Goal: Navigation & Orientation: Find specific page/section

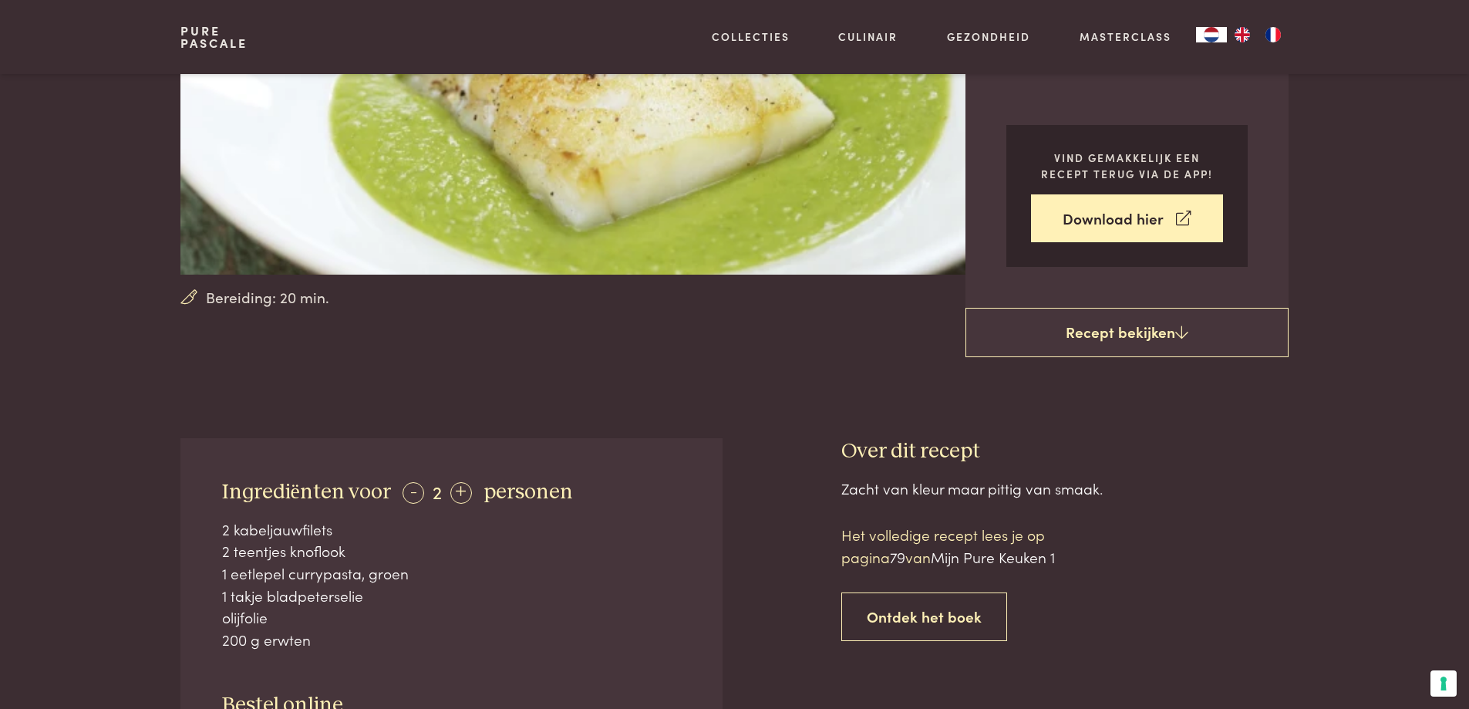
scroll to position [386, 0]
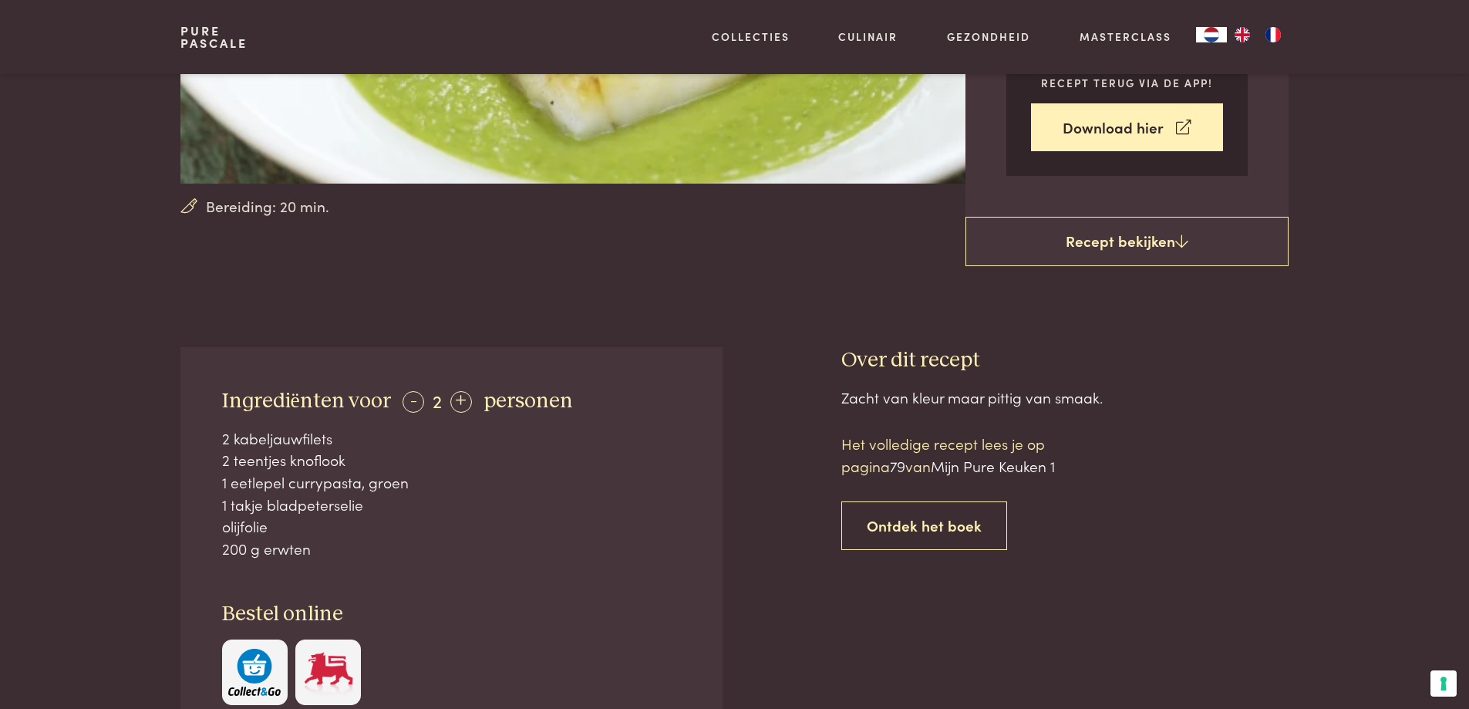
click at [252, 659] on img "button" at bounding box center [254, 671] width 52 height 47
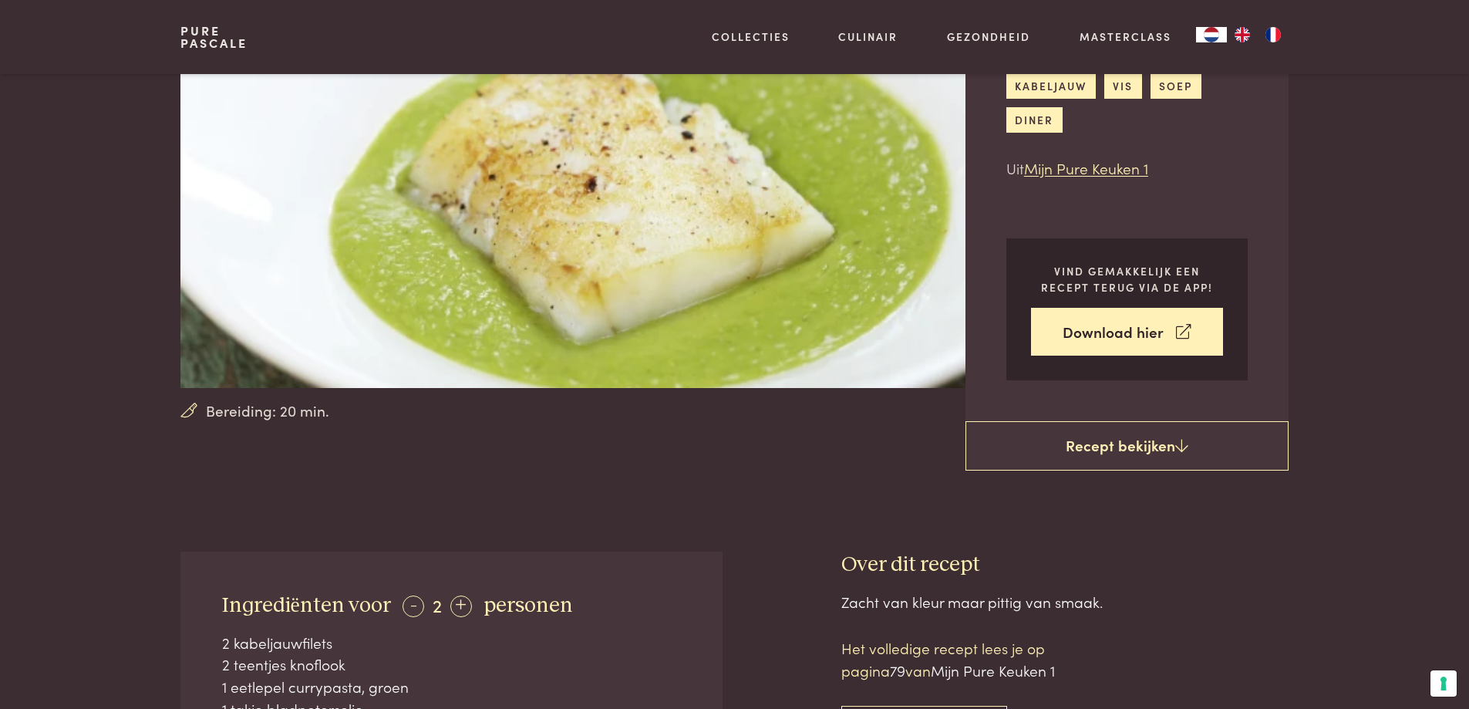
scroll to position [0, 0]
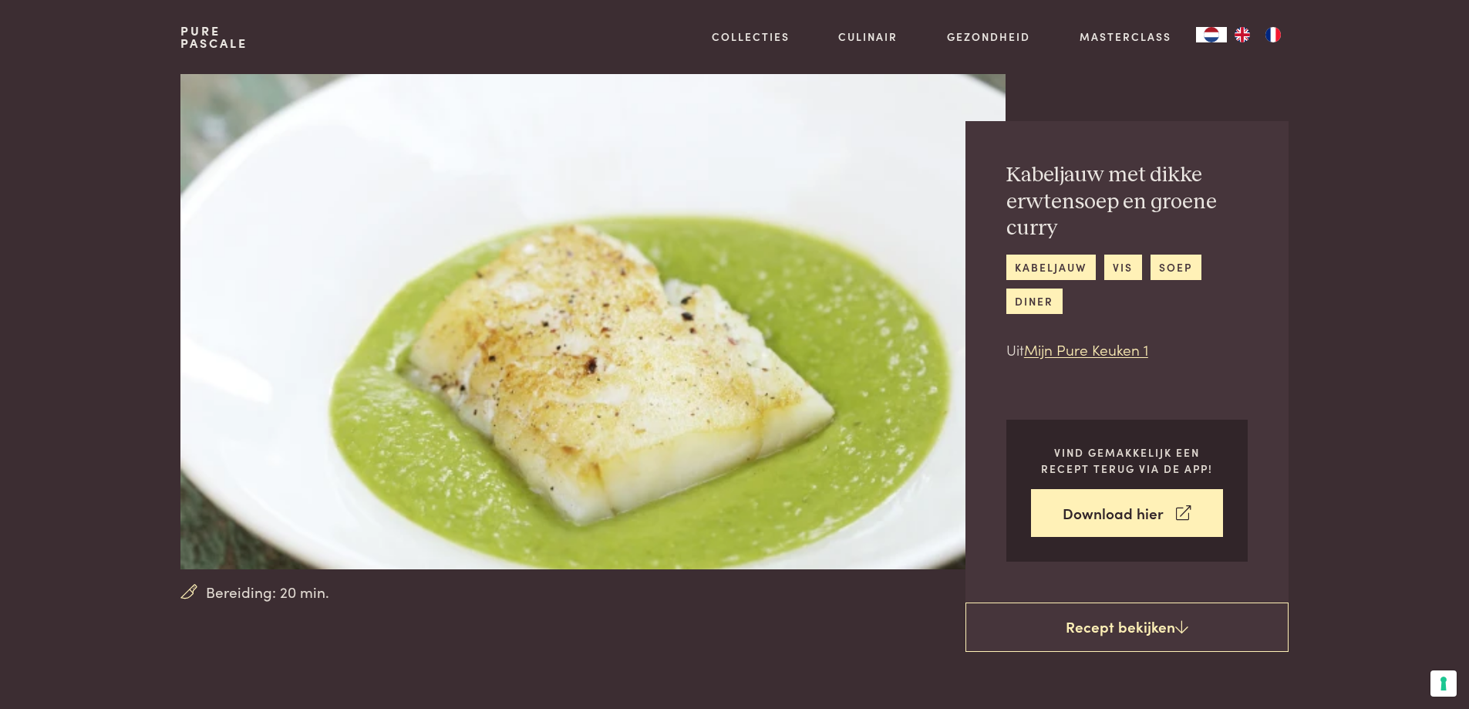
drag, startPoint x: 244, startPoint y: 2, endPoint x: 743, endPoint y: 80, distance: 504.9
click at [743, 80] on img at bounding box center [592, 321] width 824 height 495
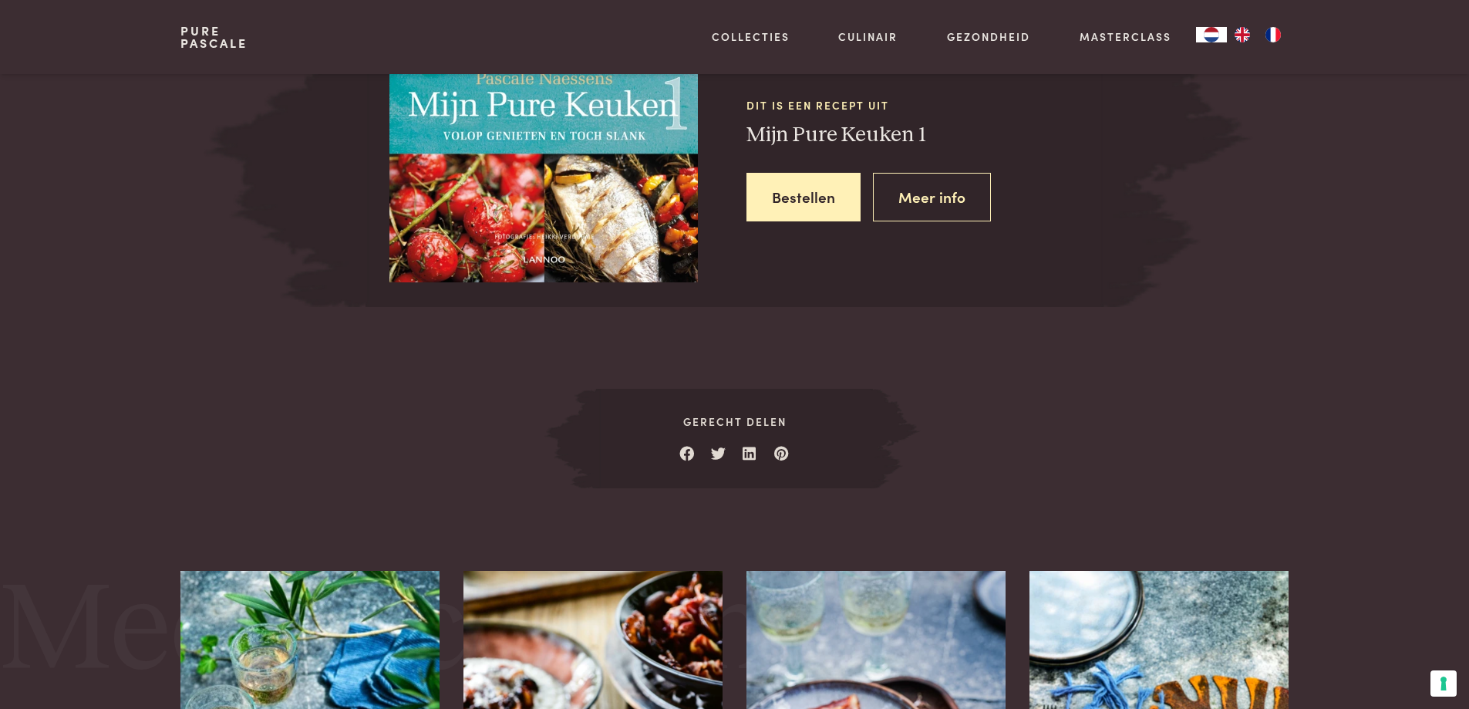
scroll to position [1465, 0]
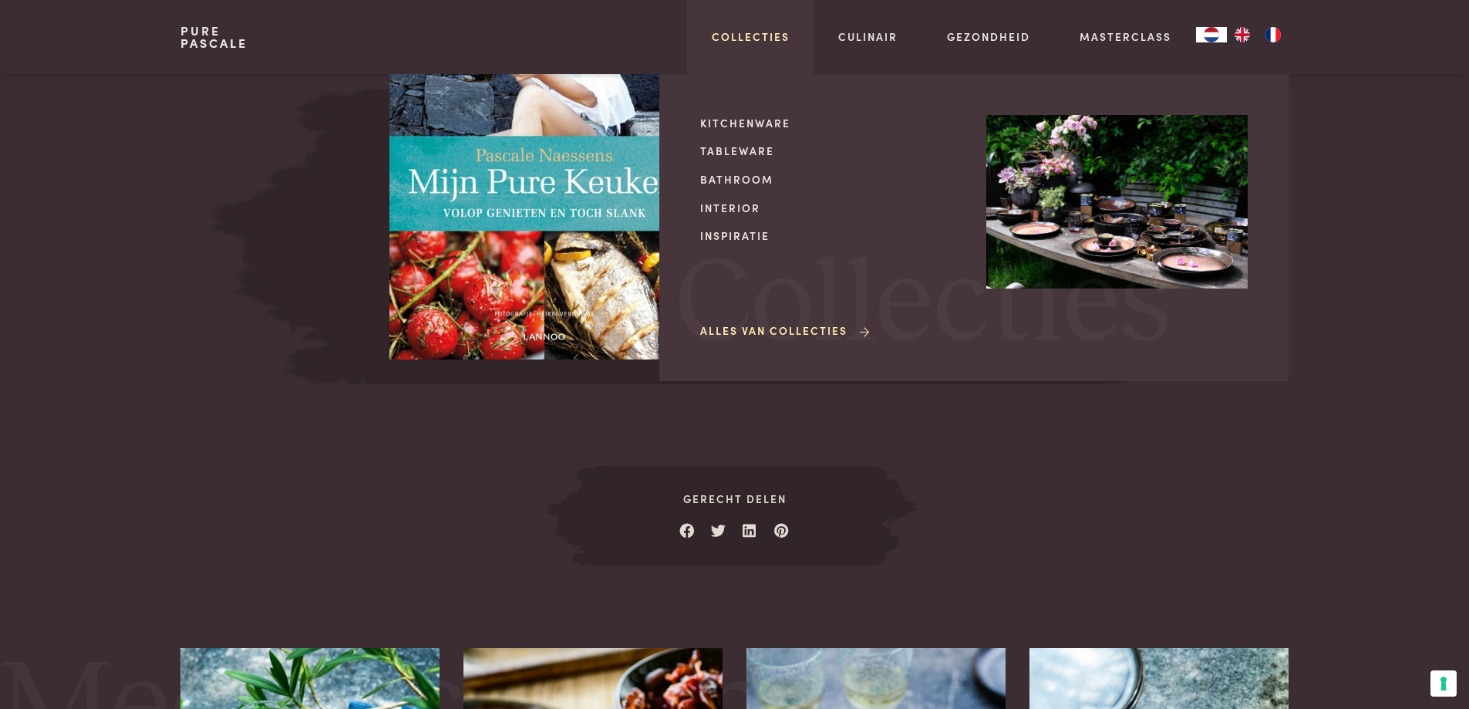
click at [750, 38] on link "Collecties" at bounding box center [751, 37] width 78 height 16
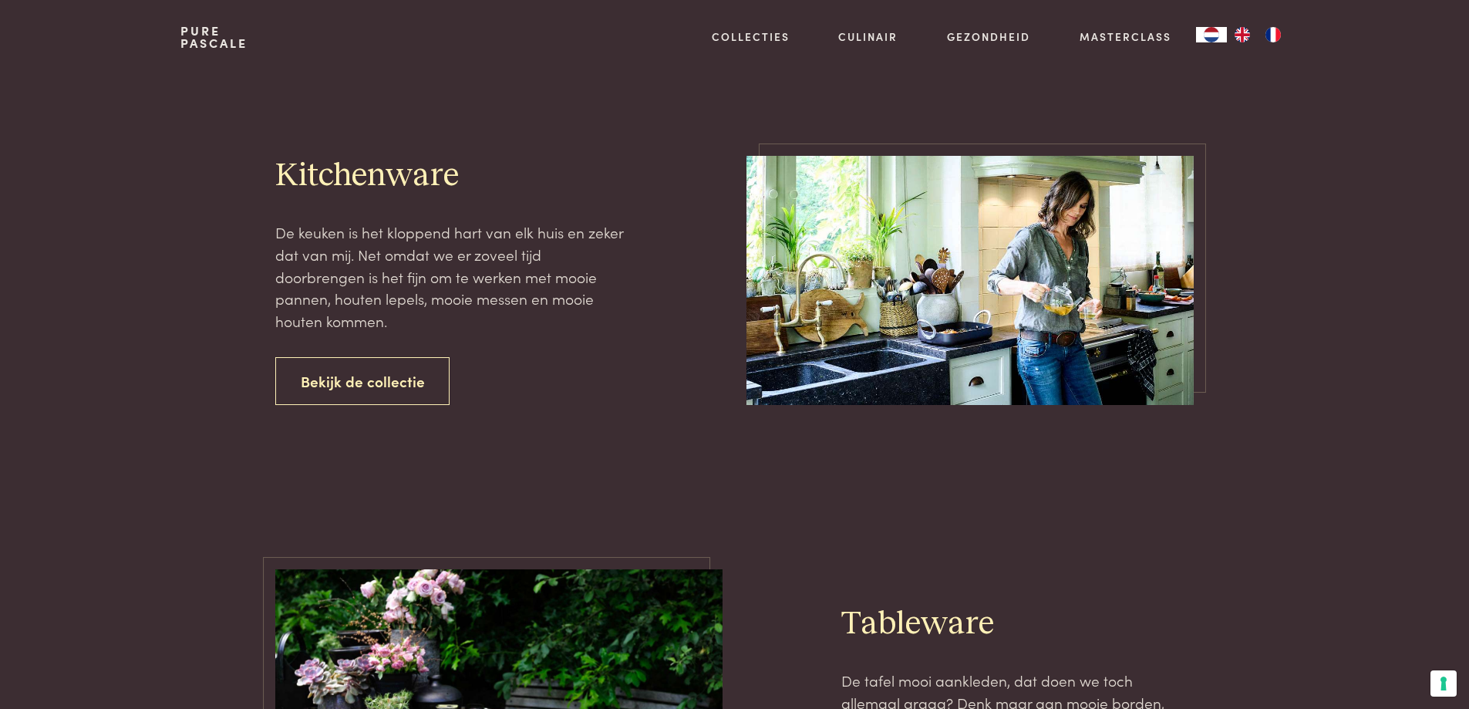
click at [892, 39] on link "Culinair" at bounding box center [867, 37] width 59 height 16
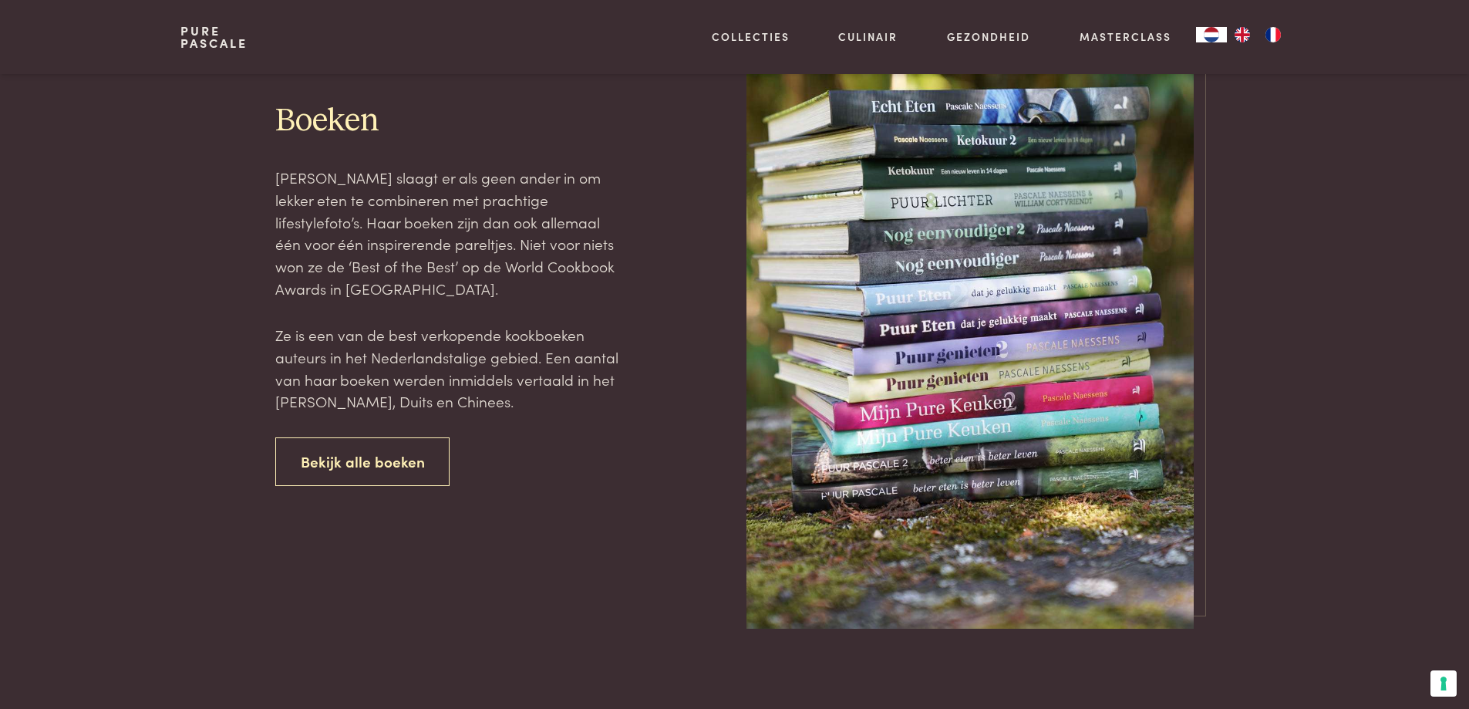
scroll to position [540, 0]
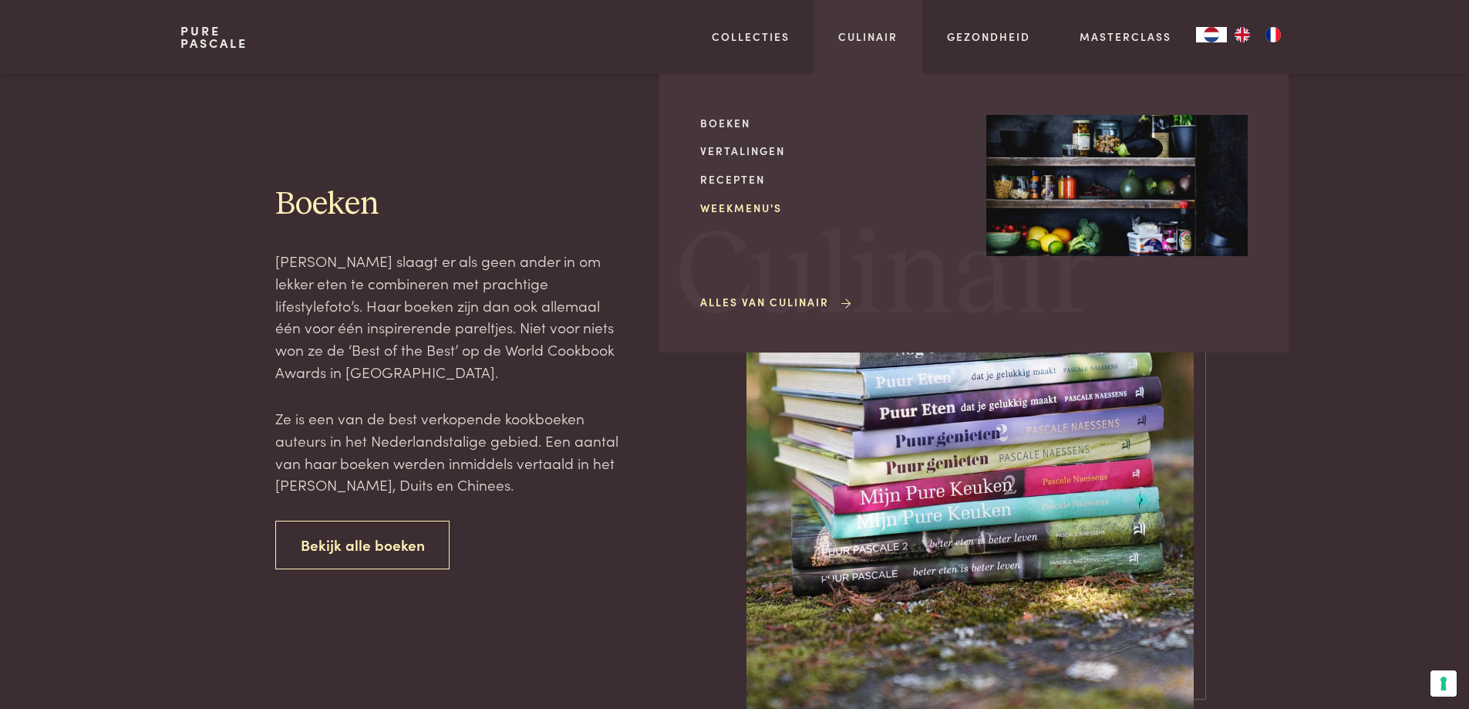
click at [746, 209] on link "Weekmenu's" at bounding box center [830, 208] width 261 height 16
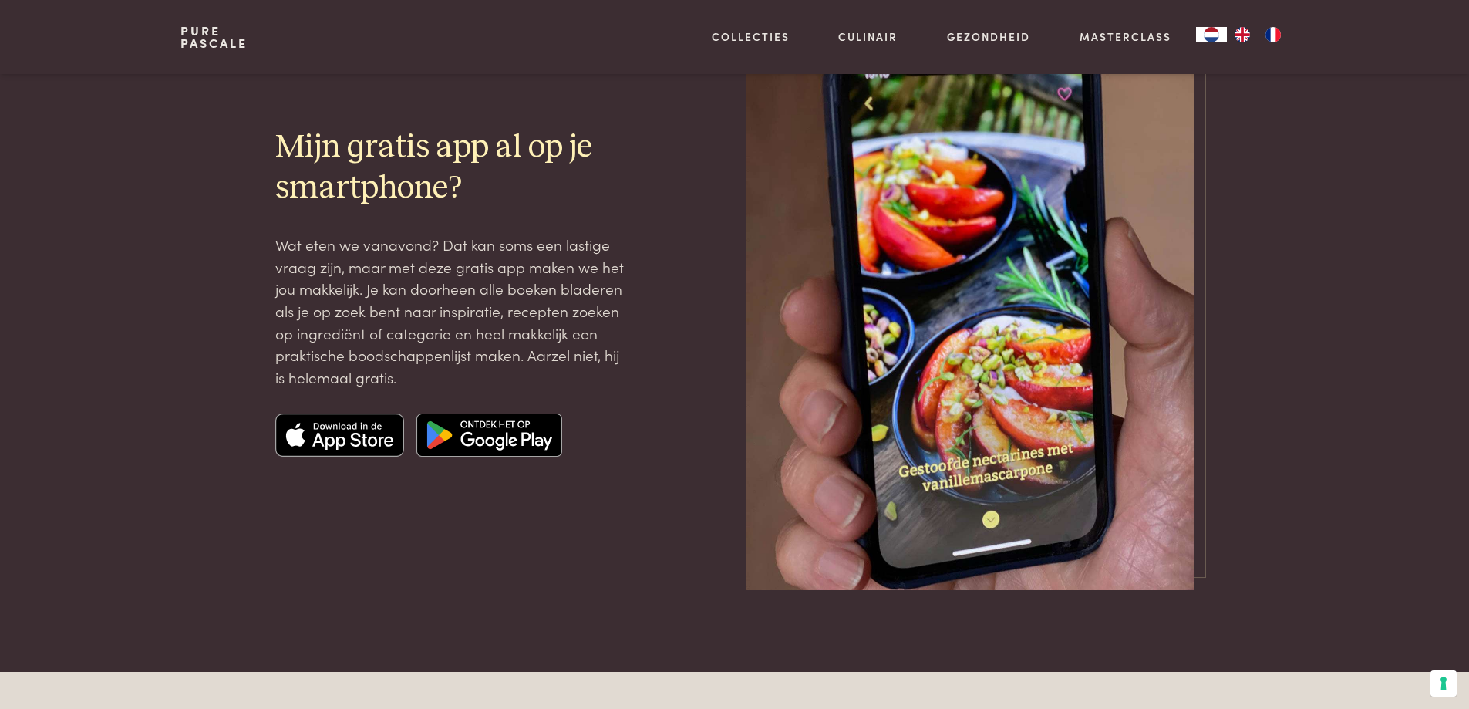
scroll to position [2159, 0]
